Goal: Task Accomplishment & Management: Complete application form

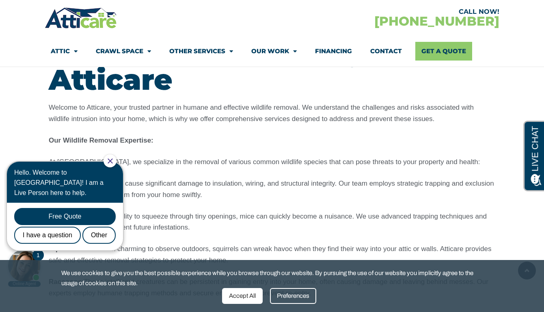
scroll to position [951, 0]
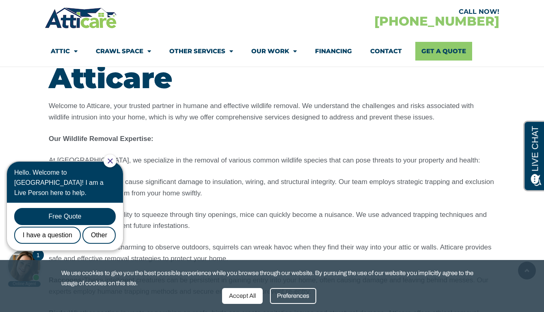
click at [113, 161] on icon "Close Chat" at bounding box center [110, 160] width 5 height 5
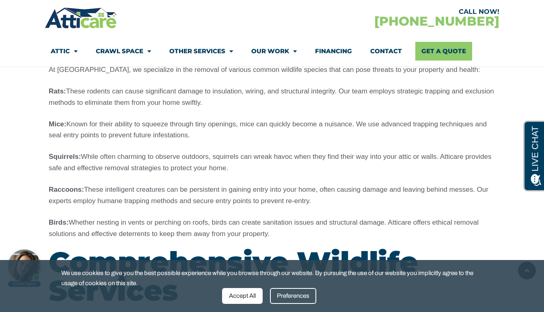
scroll to position [1043, 0]
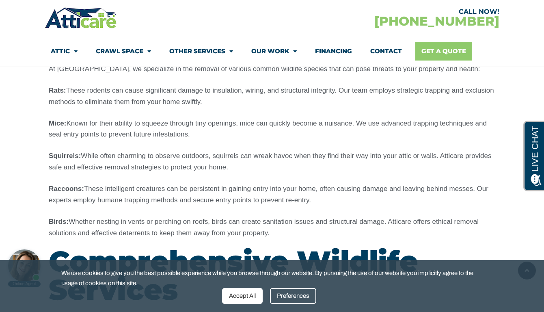
click at [430, 51] on link "Get A Quote" at bounding box center [443, 51] width 57 height 19
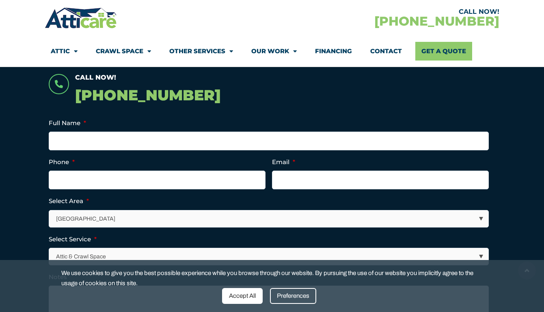
scroll to position [181, 0]
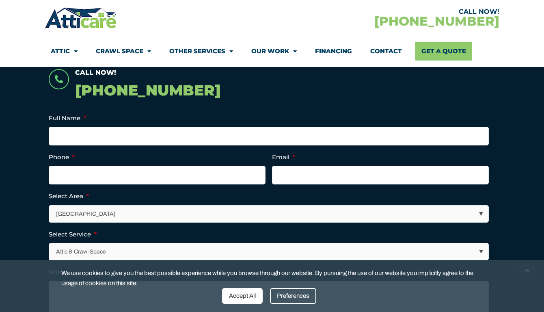
click at [277, 213] on select "[GEOGRAPHIC_DATA] [GEOGRAPHIC_DATA] [US_STATE] / [US_STATE] Area Other Areas" at bounding box center [268, 213] width 439 height 17
select select "[GEOGRAPHIC_DATA]"
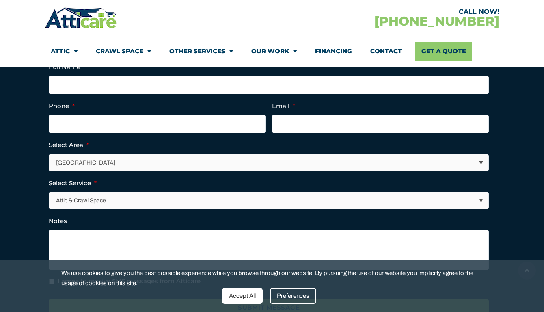
scroll to position [265, 0]
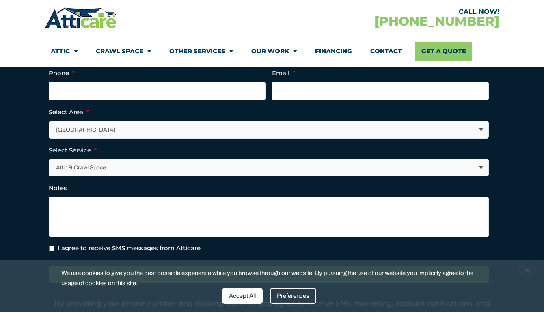
click at [229, 165] on select "Attic & Crawl Space Insulation Roofing Solar Energy Other Services" at bounding box center [268, 167] width 439 height 17
click at [198, 213] on textarea "Notes" at bounding box center [269, 216] width 440 height 41
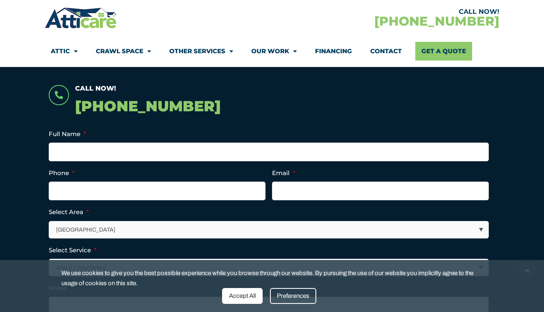
scroll to position [161, 0]
